Goal: Navigation & Orientation: Find specific page/section

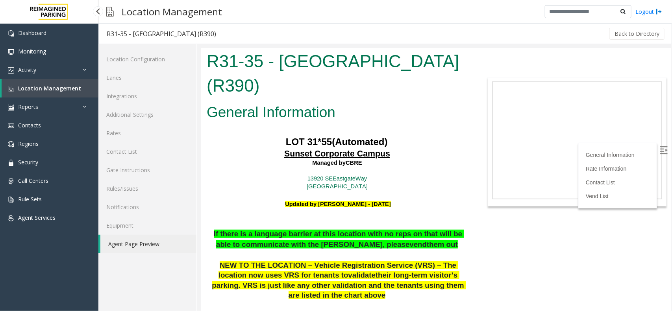
click at [46, 83] on link "Location Management" at bounding box center [50, 88] width 97 height 19
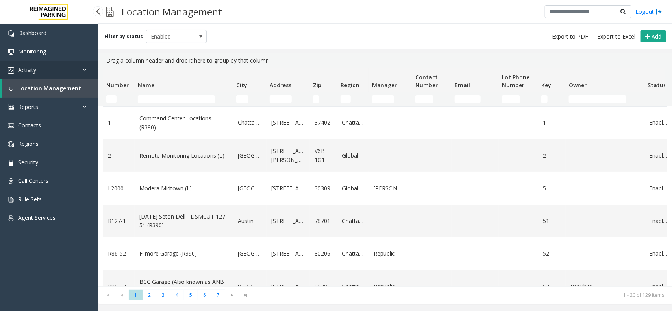
click at [40, 68] on link "Activity" at bounding box center [49, 70] width 98 height 19
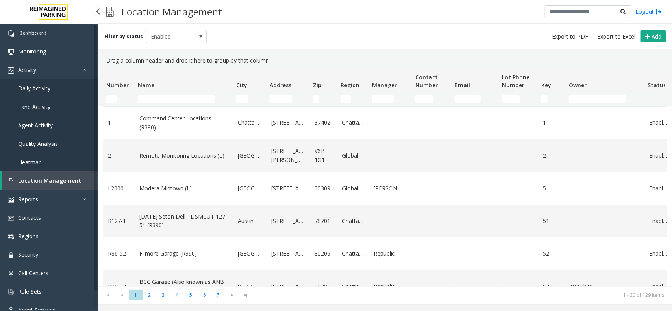
click at [35, 181] on span "Location Management" at bounding box center [49, 180] width 63 height 7
click at [178, 98] on input "Name Filter" at bounding box center [176, 99] width 77 height 8
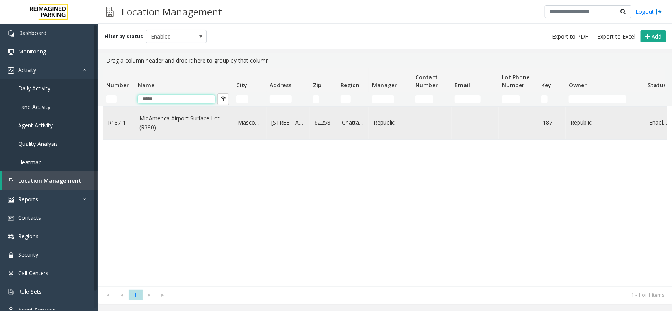
type input "*****"
click at [163, 120] on link "MidAmerica Airport Surface Lot (R390)" at bounding box center [183, 123] width 89 height 18
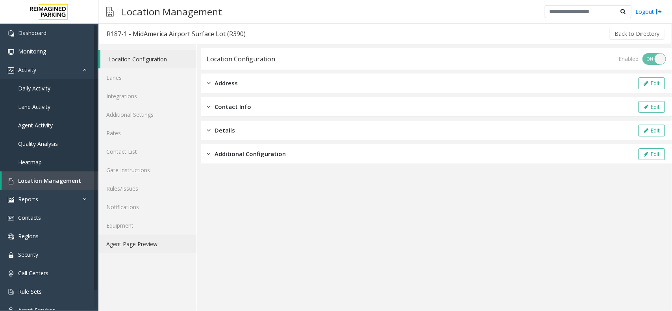
click at [138, 246] on link "Agent Page Preview" at bounding box center [147, 244] width 98 height 19
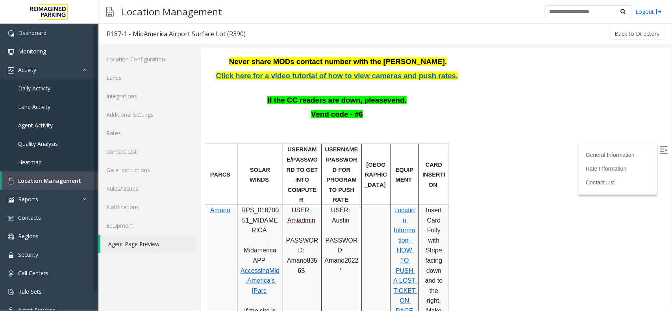
scroll to position [295, 0]
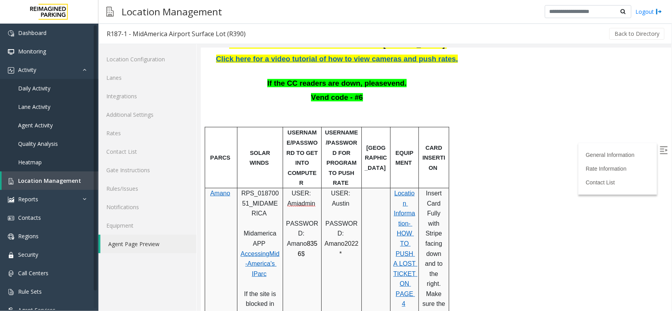
click at [659, 147] on img at bounding box center [663, 150] width 8 height 8
